Goal: Find specific page/section: Find specific page/section

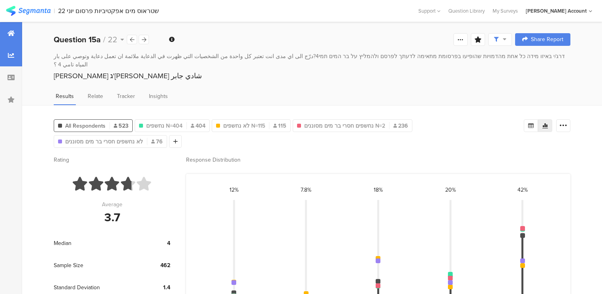
click at [13, 35] on icon at bounding box center [11, 33] width 7 height 6
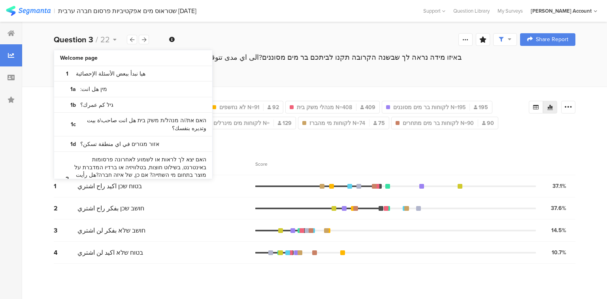
scroll to position [664, 0]
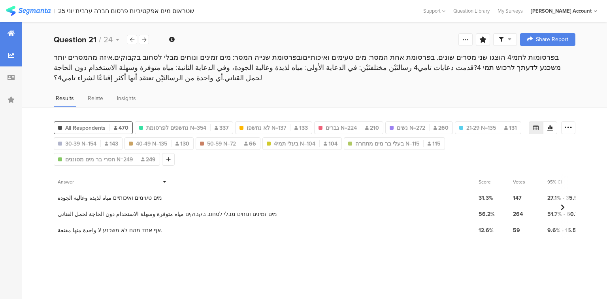
click at [9, 37] on div at bounding box center [11, 33] width 22 height 22
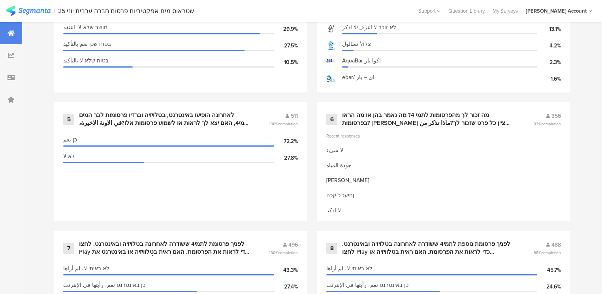
scroll to position [538, 0]
click at [222, 117] on div "לאחרונה הופיעו באינטרנט, בטלויזיה וברדיו פרסומות לבר המים תמי4, האם יצא לך לראו…" at bounding box center [164, 118] width 171 height 15
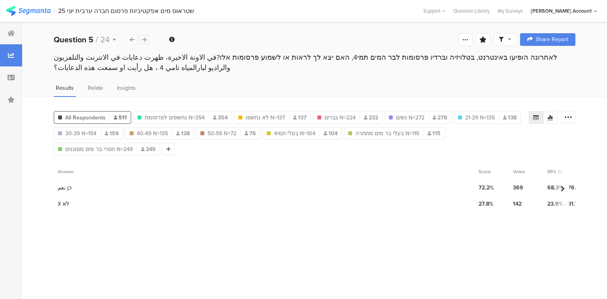
click at [143, 39] on icon at bounding box center [144, 39] width 4 height 5
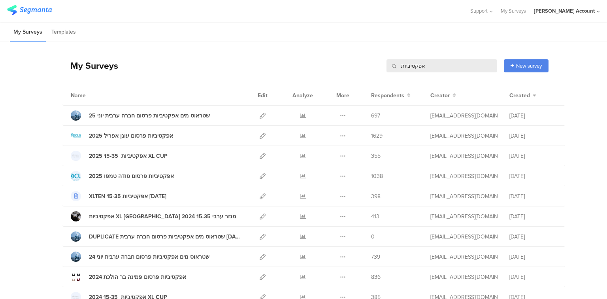
drag, startPoint x: 422, startPoint y: 62, endPoint x: 353, endPoint y: 65, distance: 69.6
click at [353, 65] on div "My Surveys אפקטיביות אפקטיביות New survey Start from scratch Choose from templa…" at bounding box center [305, 66] width 486 height 32
type input "australia"
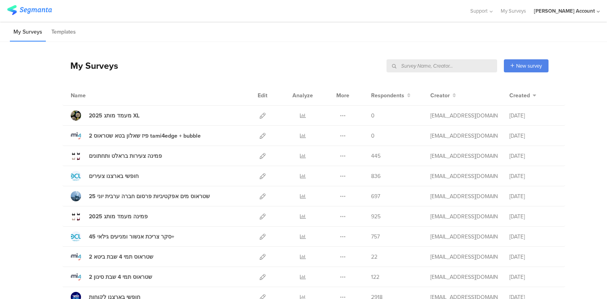
click at [466, 67] on input "text" at bounding box center [442, 65] width 111 height 13
type input "aus"
